Goal: Navigation & Orientation: Find specific page/section

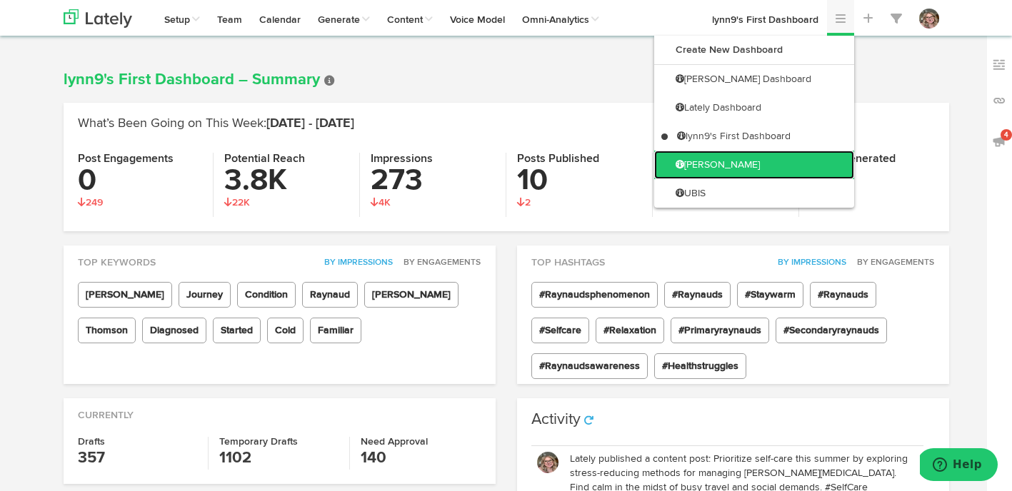
click at [798, 161] on link "[PERSON_NAME]" at bounding box center [754, 165] width 200 height 29
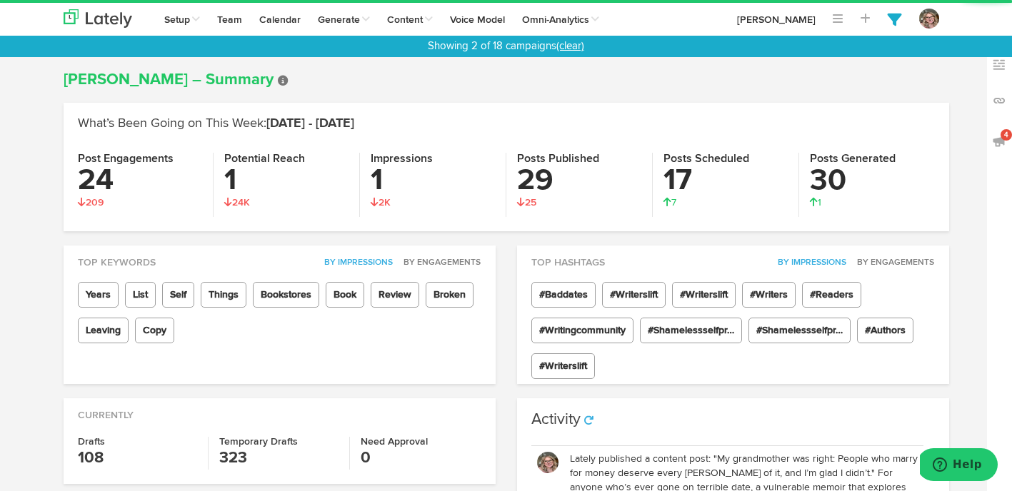
click at [573, 50] on link "(clear)" at bounding box center [570, 46] width 28 height 11
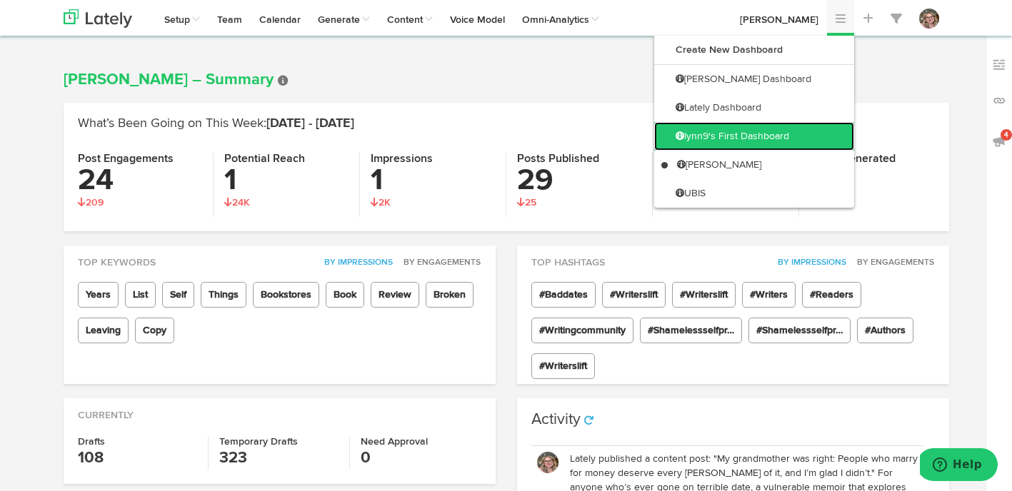
click at [784, 138] on link "lynn9's First Dashboard" at bounding box center [754, 136] width 200 height 29
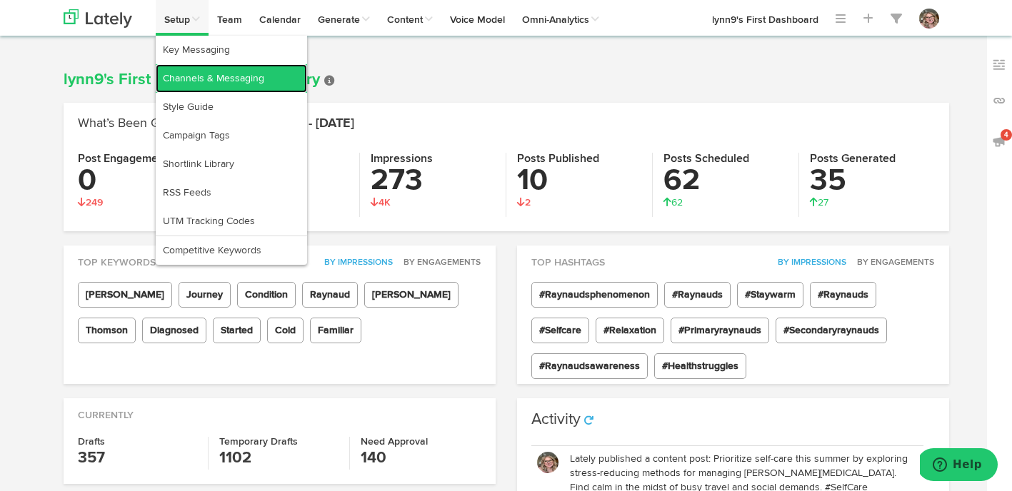
click at [190, 77] on link "Channels & Messaging" at bounding box center [231, 78] width 151 height 29
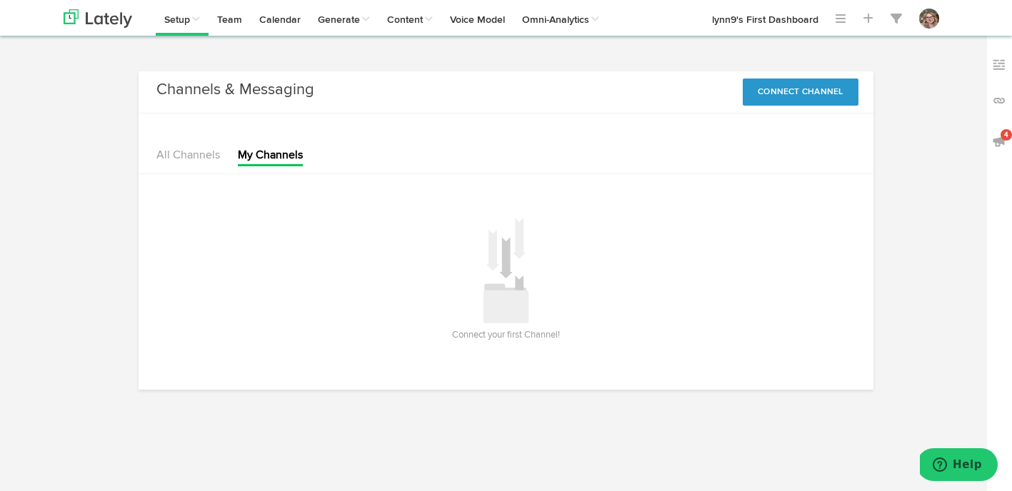
click at [184, 142] on ul "All Channels My Channels" at bounding box center [229, 146] width 146 height 40
click at [184, 149] on li "All Channels" at bounding box center [188, 157] width 64 height 19
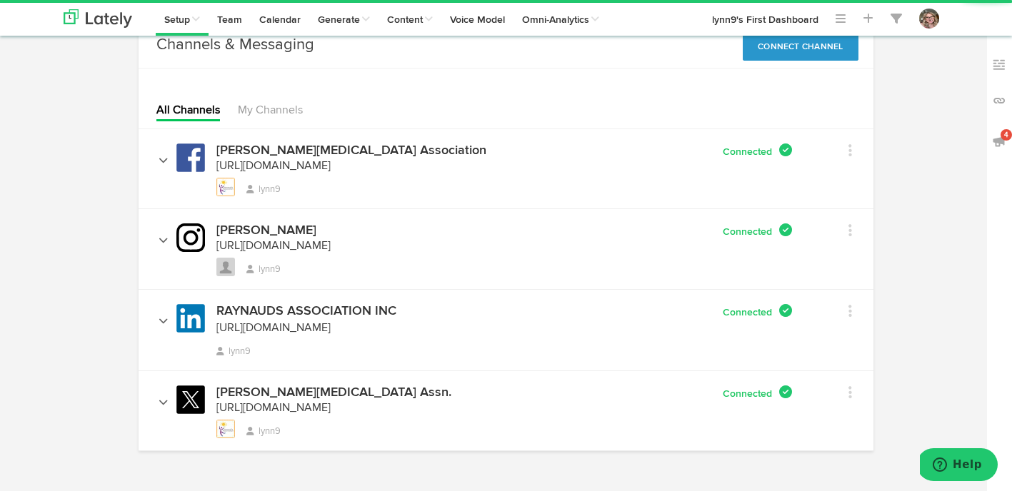
scroll to position [63, 0]
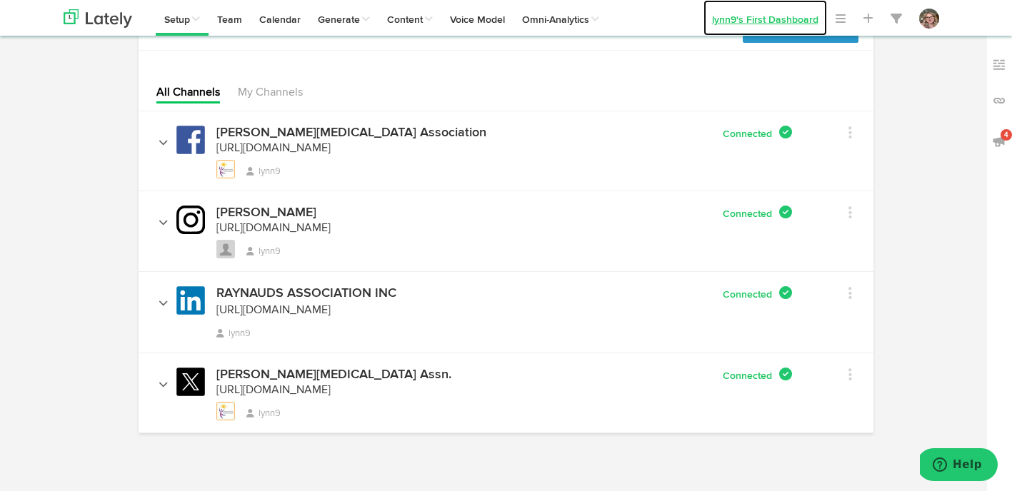
click at [747, 25] on link "lynn9's First Dashboard" at bounding box center [765, 18] width 124 height 36
